Goal: Find specific page/section

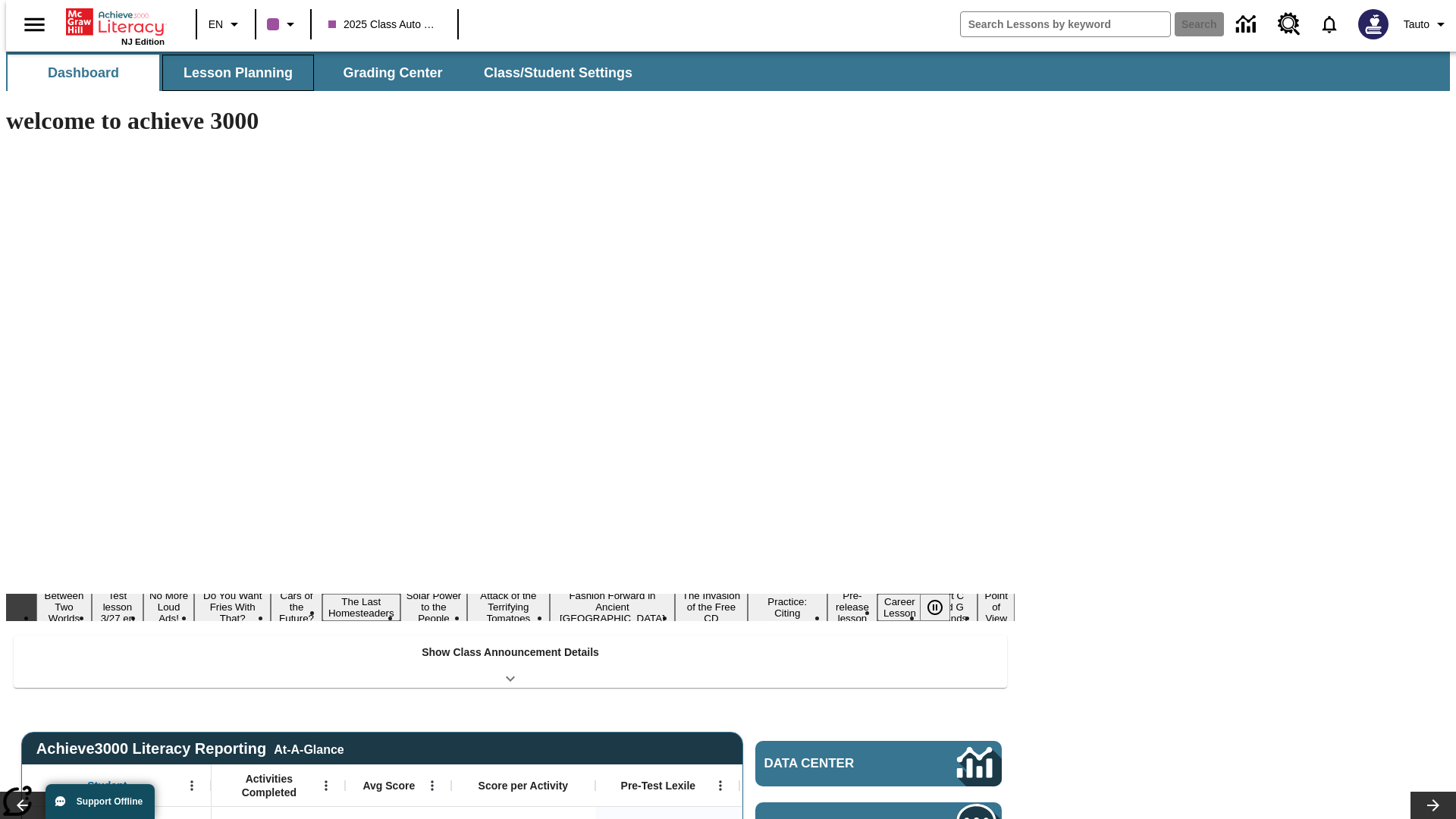
click at [232, 73] on button "Lesson Planning" at bounding box center [238, 72] width 151 height 37
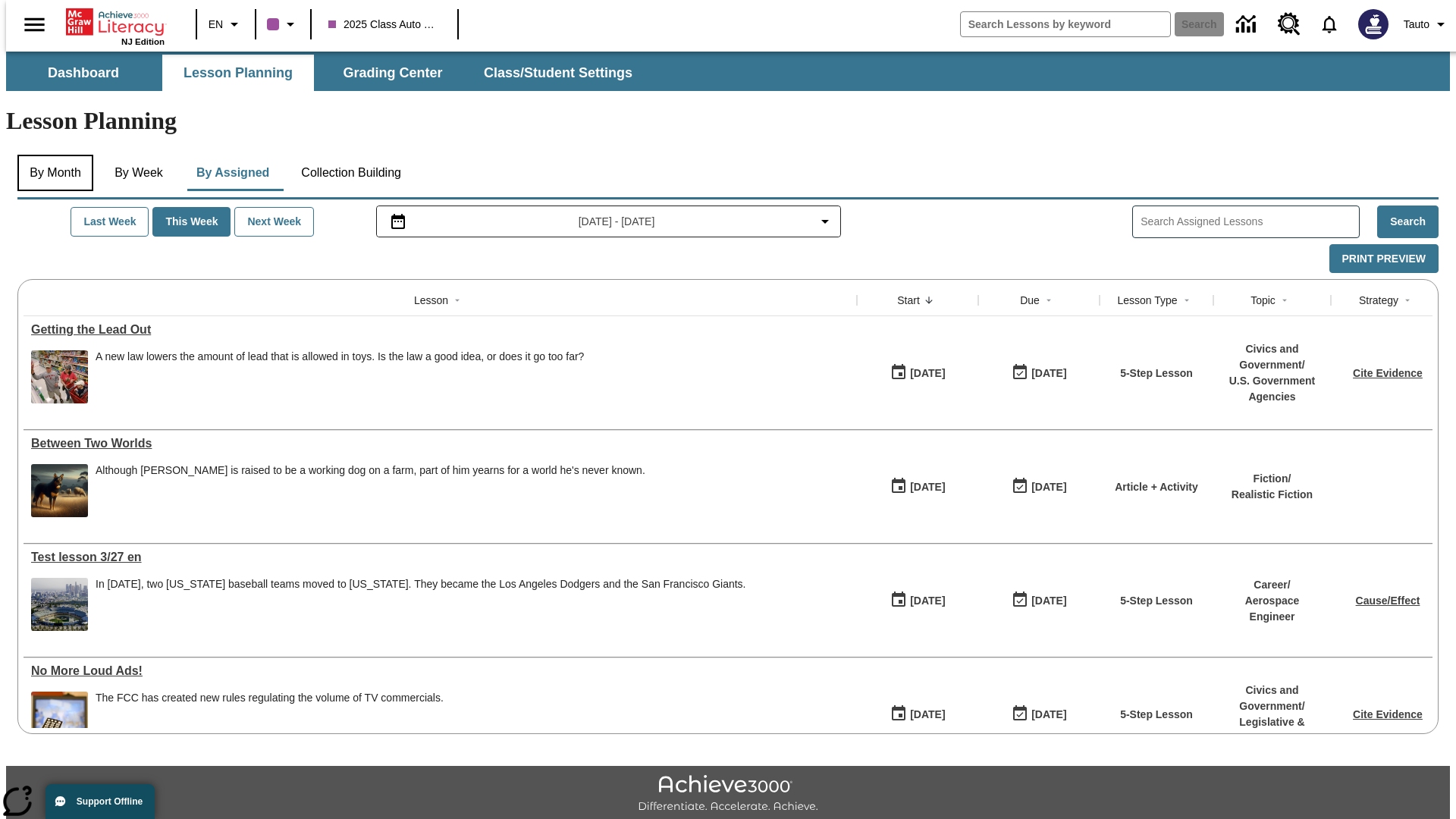
click at [50, 154] on button "By Month" at bounding box center [55, 172] width 76 height 37
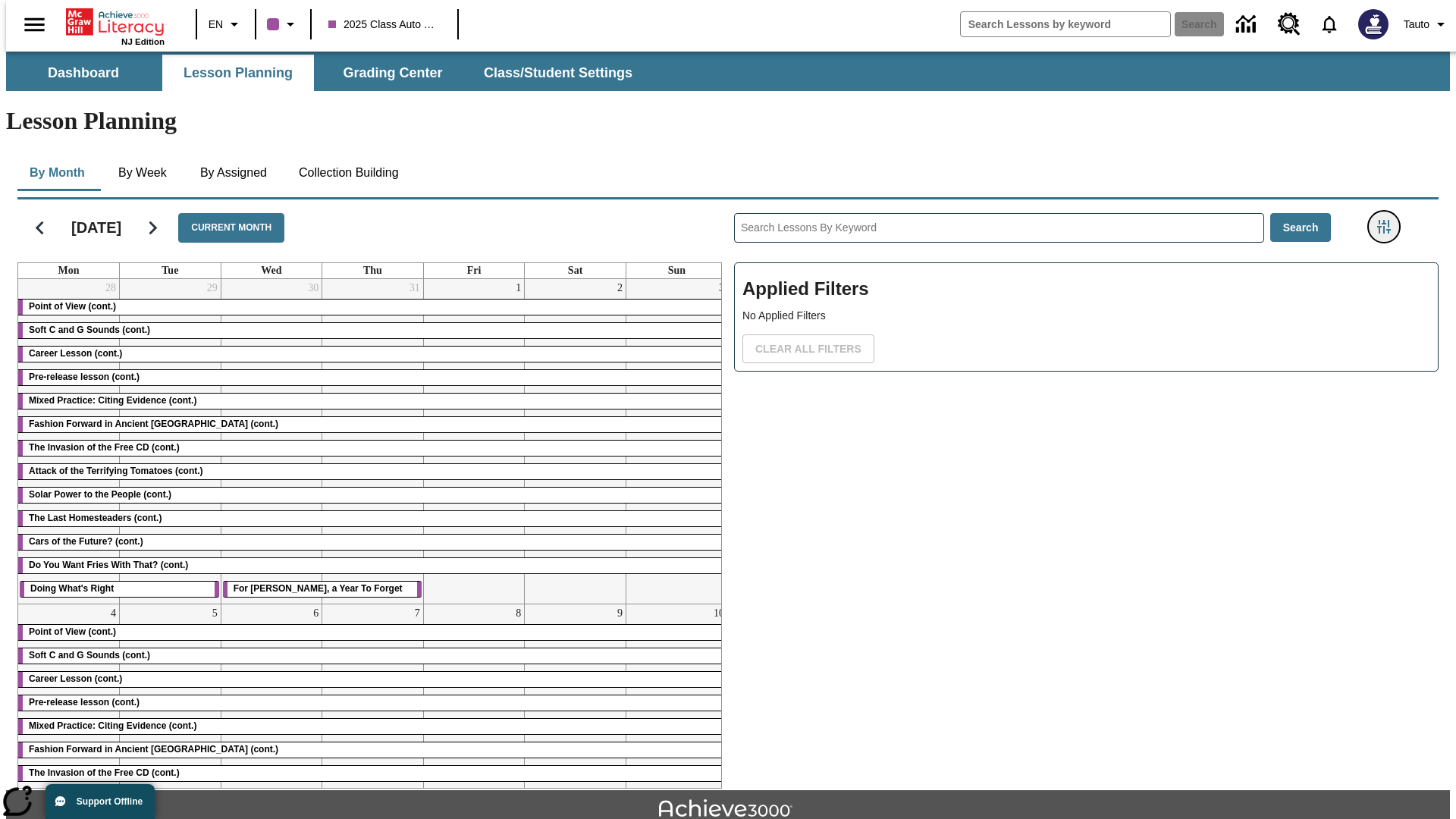
click at [1389, 220] on icon "Filters Side menu" at bounding box center [1384, 227] width 14 height 14
